Goal: Task Accomplishment & Management: Use online tool/utility

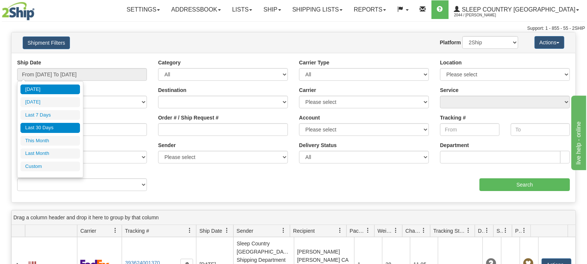
click at [44, 124] on li "Last 30 Days" at bounding box center [50, 128] width 60 height 10
type input "From [DATE] To [DATE]"
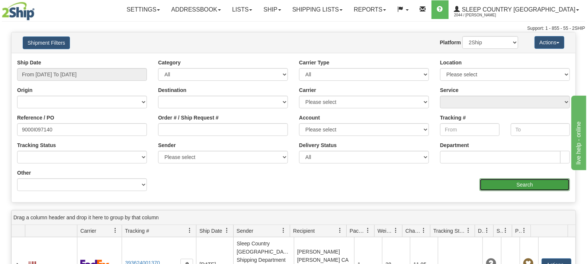
click at [511, 185] on input "Search" at bounding box center [525, 184] width 90 height 13
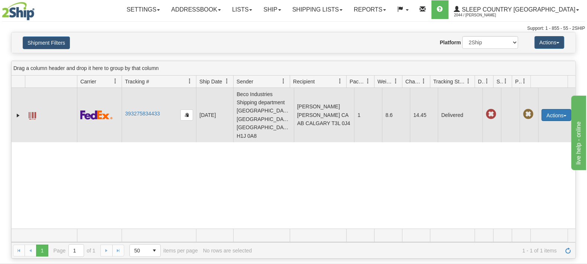
click at [553, 109] on button "Actions" at bounding box center [557, 115] width 30 height 12
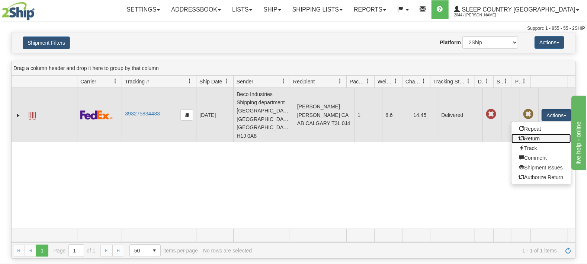
click at [531, 134] on link "Return" at bounding box center [542, 139] width 60 height 10
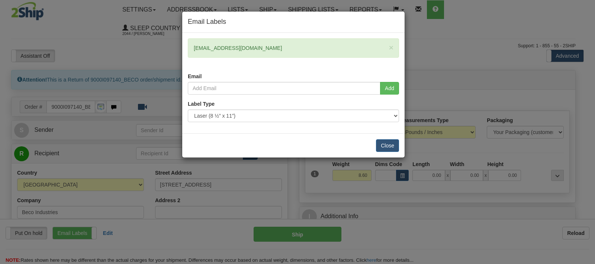
drag, startPoint x: 252, startPoint y: 48, endPoint x: 189, endPoint y: 48, distance: 62.5
click at [189, 48] on div "× [EMAIL_ADDRESS][DOMAIN_NAME]" at bounding box center [293, 47] width 211 height 19
click at [388, 143] on button "Close" at bounding box center [387, 145] width 23 height 13
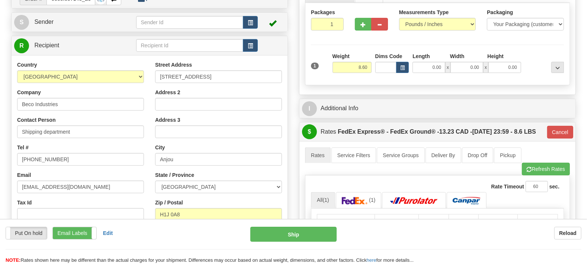
scroll to position [117, 0]
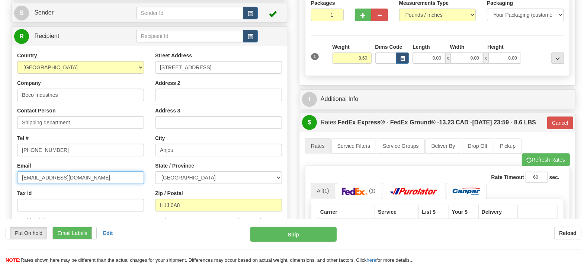
drag, startPoint x: 55, startPoint y: 163, endPoint x: 2, endPoint y: 166, distance: 52.6
click at [0, 166] on div "Toggle navigation Settings Shipping Preferences Fields Preferences New" at bounding box center [293, 184] width 587 height 603
click at [103, 171] on input "sessaf@becoindustries.com" at bounding box center [80, 177] width 127 height 13
click at [17, 171] on input "sessaf@becoindustries.com" at bounding box center [80, 177] width 127 height 13
paste input "lisaerin13@gmail"
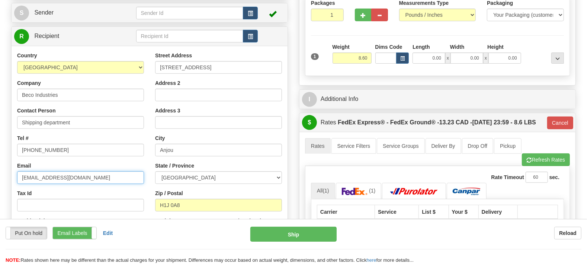
type input "lisaerin13@gmail.com"
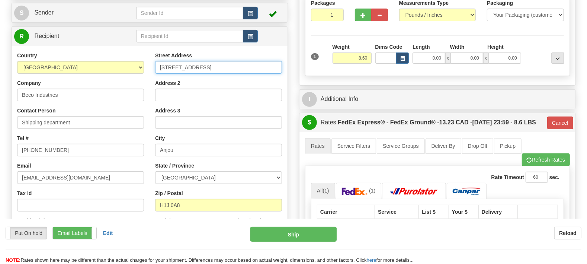
drag, startPoint x: 242, startPoint y: 45, endPoint x: 12, endPoint y: 38, distance: 230.8
click at [155, 61] on input "7720 Larrey street" at bounding box center [218, 67] width 127 height 13
paste input "11 DUFFERIN PL SE CALGARY T2C 4W3"
drag, startPoint x: 212, startPoint y: 47, endPoint x: 282, endPoint y: 49, distance: 69.6
click at [282, 61] on input "11 DUFFERIN PL SE CALGARY T2C 4W3" at bounding box center [218, 67] width 127 height 13
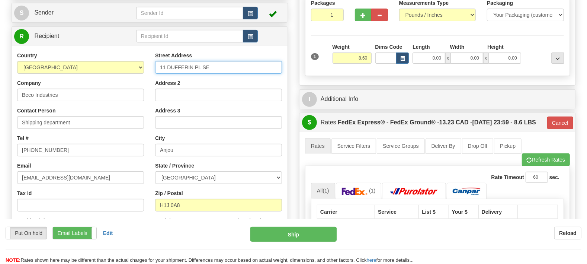
type input "11 DUFFERIN PL SE"
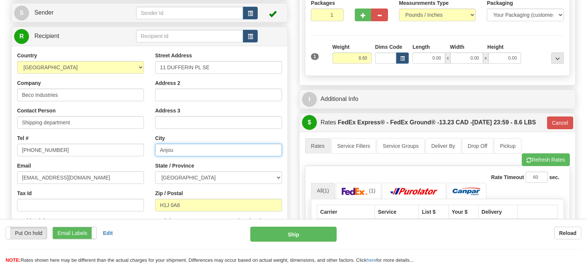
drag, startPoint x: 133, startPoint y: 133, endPoint x: 123, endPoint y: 132, distance: 9.7
click at [155, 144] on input "Anjou" at bounding box center [218, 150] width 127 height 13
paste input "CALGARY T2C 4W3"
drag, startPoint x: 213, startPoint y: 131, endPoint x: 186, endPoint y: 130, distance: 27.5
click at [186, 144] on input "CALGARY T2C 4W3" at bounding box center [218, 150] width 127 height 13
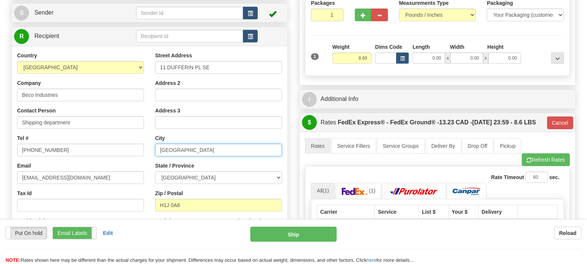
type input "CALGARY"
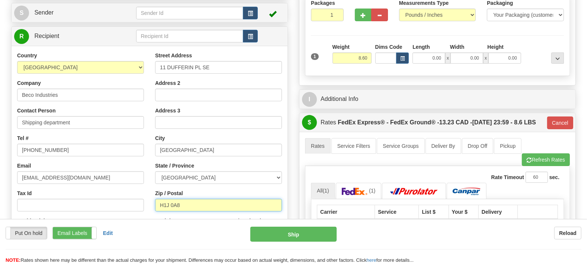
drag, startPoint x: 179, startPoint y: 187, endPoint x: 100, endPoint y: 185, distance: 78.5
click at [155, 199] on input "H1J 0A8" at bounding box center [218, 205] width 127 height 13
paste input "T2C 4W3"
type input "T2C 4W3"
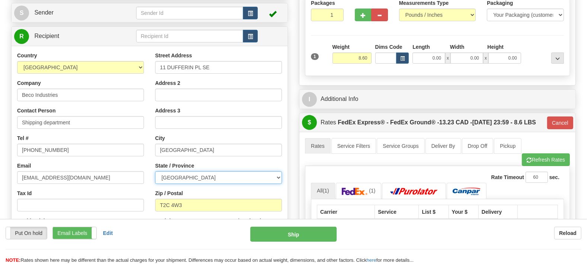
click at [155, 171] on select "ALBERTA BRITISH COLUMBIA MANITOBA NEW BRUNSWICK NEWFOUNDLAND NOVA SCOTIA NUNAVU…" at bounding box center [218, 177] width 127 height 13
type input "92"
select select "AB"
click option "ALBERTA" at bounding box center [0, 0] width 0 height 0
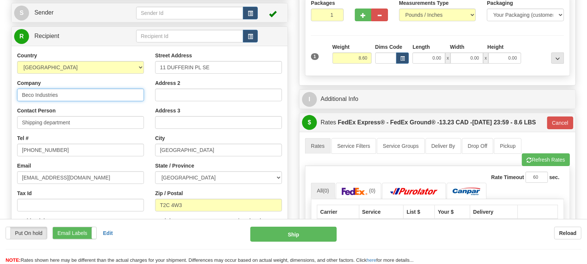
drag, startPoint x: 87, startPoint y: 77, endPoint x: 0, endPoint y: 72, distance: 86.8
click at [17, 89] on input "Beco Industries" at bounding box center [80, 95] width 127 height 13
type input "SCC WAREHOUSE"
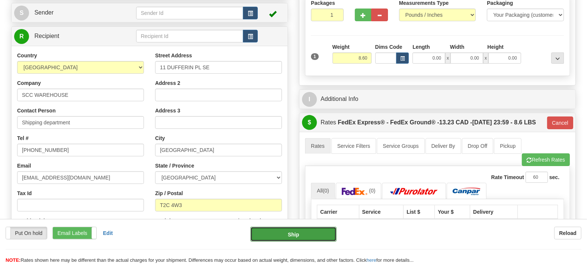
click at [292, 238] on button "Ship" at bounding box center [293, 234] width 87 height 15
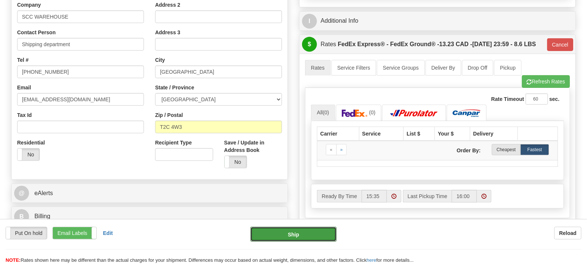
scroll to position [234, 0]
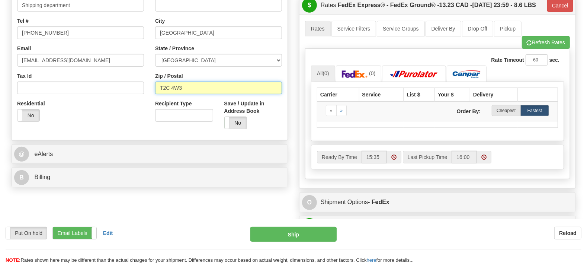
click at [202, 81] on input "T2C 4W3" at bounding box center [218, 87] width 127 height 13
click at [173, 81] on input "T2C 4W3" at bounding box center [218, 87] width 127 height 13
type input "T2C4W3"
click at [274, 116] on div "Yes No" at bounding box center [253, 122] width 58 height 13
type input "92"
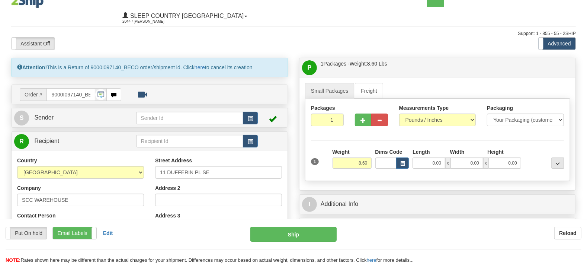
scroll to position [0, 0]
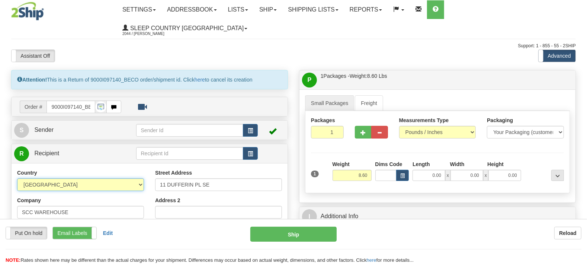
click at [17, 178] on select "AFGHANISTAN ALAND ISLANDS ALBANIA ALGERIA AMERICAN SAMOA ANDORRA ANGOLA ANGUILL…" at bounding box center [80, 184] width 127 height 13
click at [80, 178] on select "AFGHANISTAN ALAND ISLANDS ALBANIA ALGERIA AMERICAN SAMOA ANDORRA ANGOLA ANGUILL…" at bounding box center [80, 184] width 127 height 13
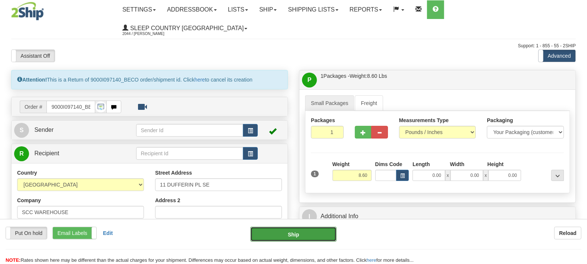
click at [292, 236] on button "Ship" at bounding box center [293, 234] width 87 height 15
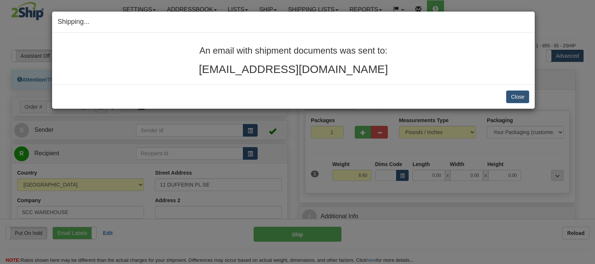
drag, startPoint x: 386, startPoint y: 73, endPoint x: 180, endPoint y: 32, distance: 210.6
click at [180, 32] on div "Shipping... Your SHIPMENT will EXPIRE in An email with shipment documents was s…" at bounding box center [294, 60] width 484 height 98
copy div "Your SHIPMENT will EXPIRE in An email with shipment documents was sent to: lisa…"
